Goal: Task Accomplishment & Management: Use online tool/utility

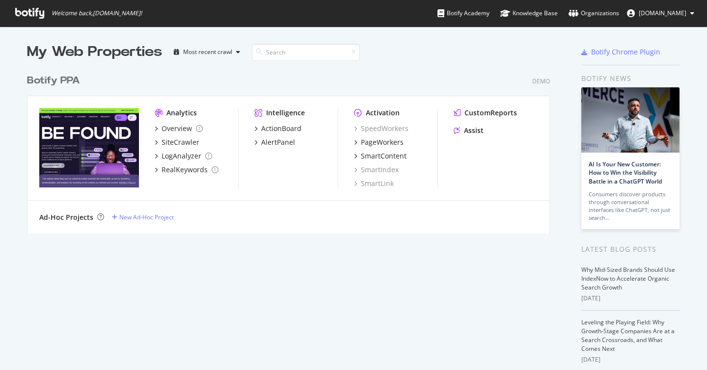
scroll to position [370, 707]
click at [392, 140] on div "PageWorkers" at bounding box center [382, 143] width 43 height 10
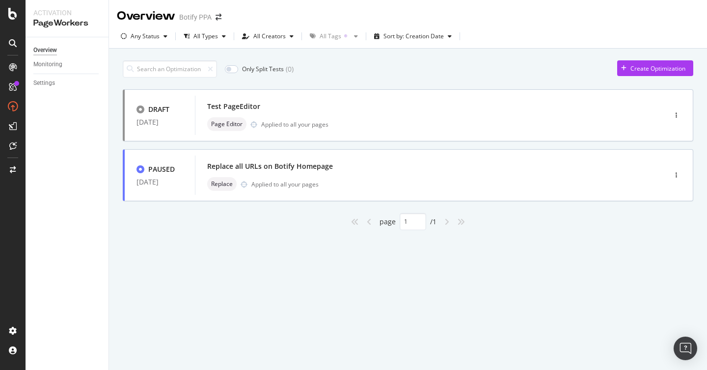
click at [450, 72] on div "Only Split Tests ( 0 ) Create Optimization" at bounding box center [408, 68] width 571 height 17
